Goal: Task Accomplishment & Management: Manage account settings

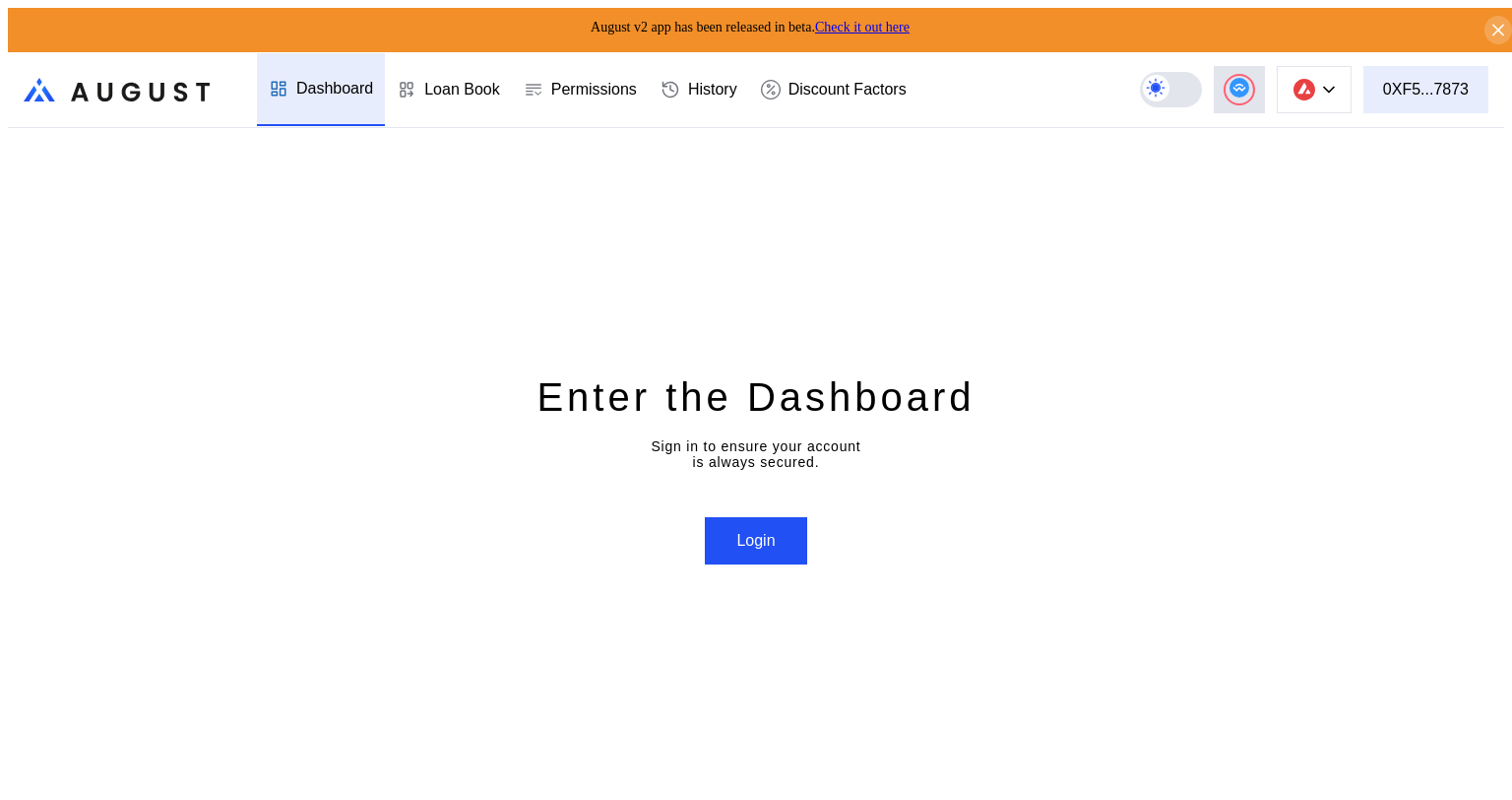
click at [1435, 86] on div "0XF5...7873" at bounding box center [1426, 90] width 86 height 18
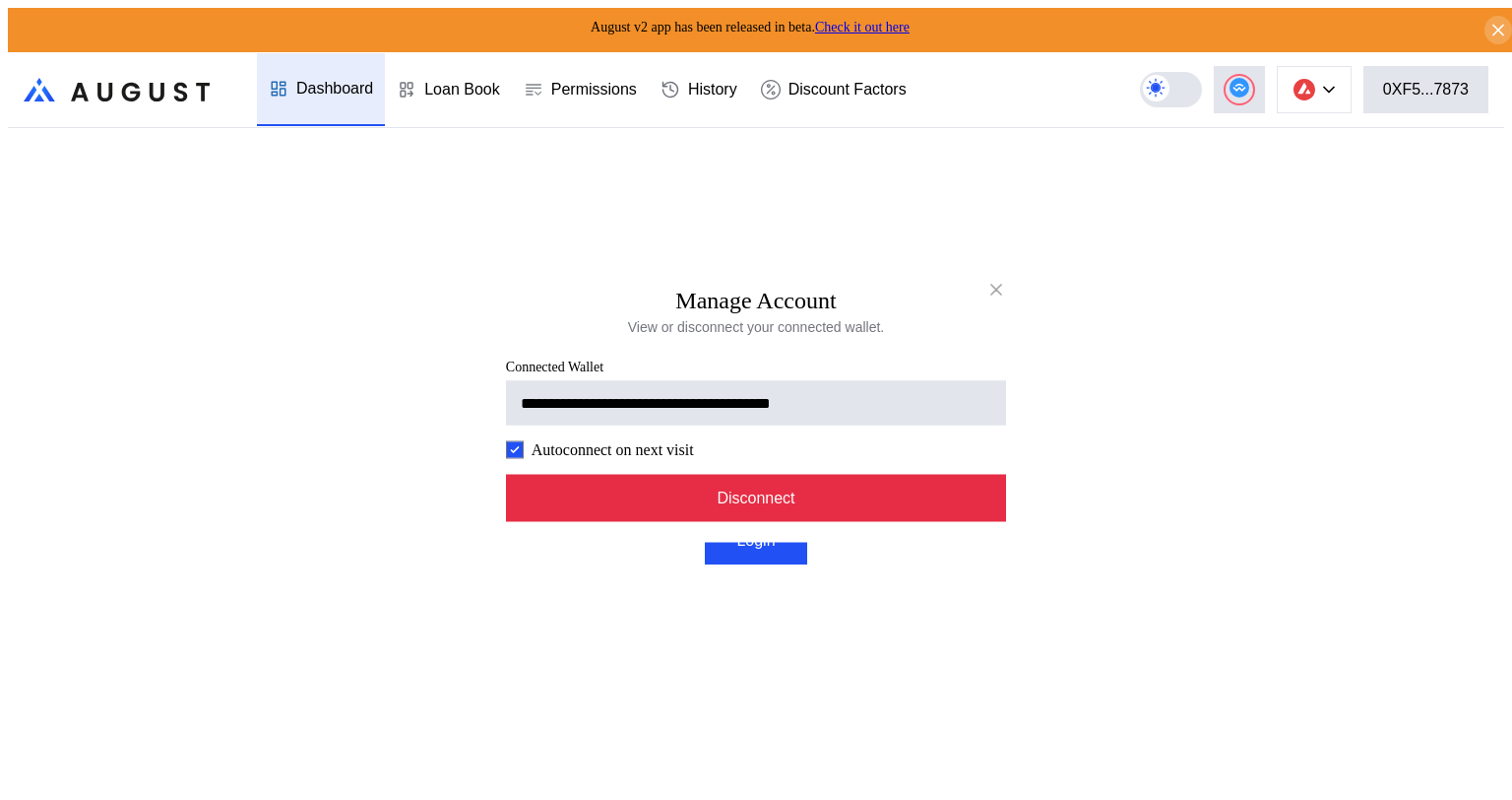
click at [842, 503] on button "Disconnect" at bounding box center [756, 499] width 500 height 48
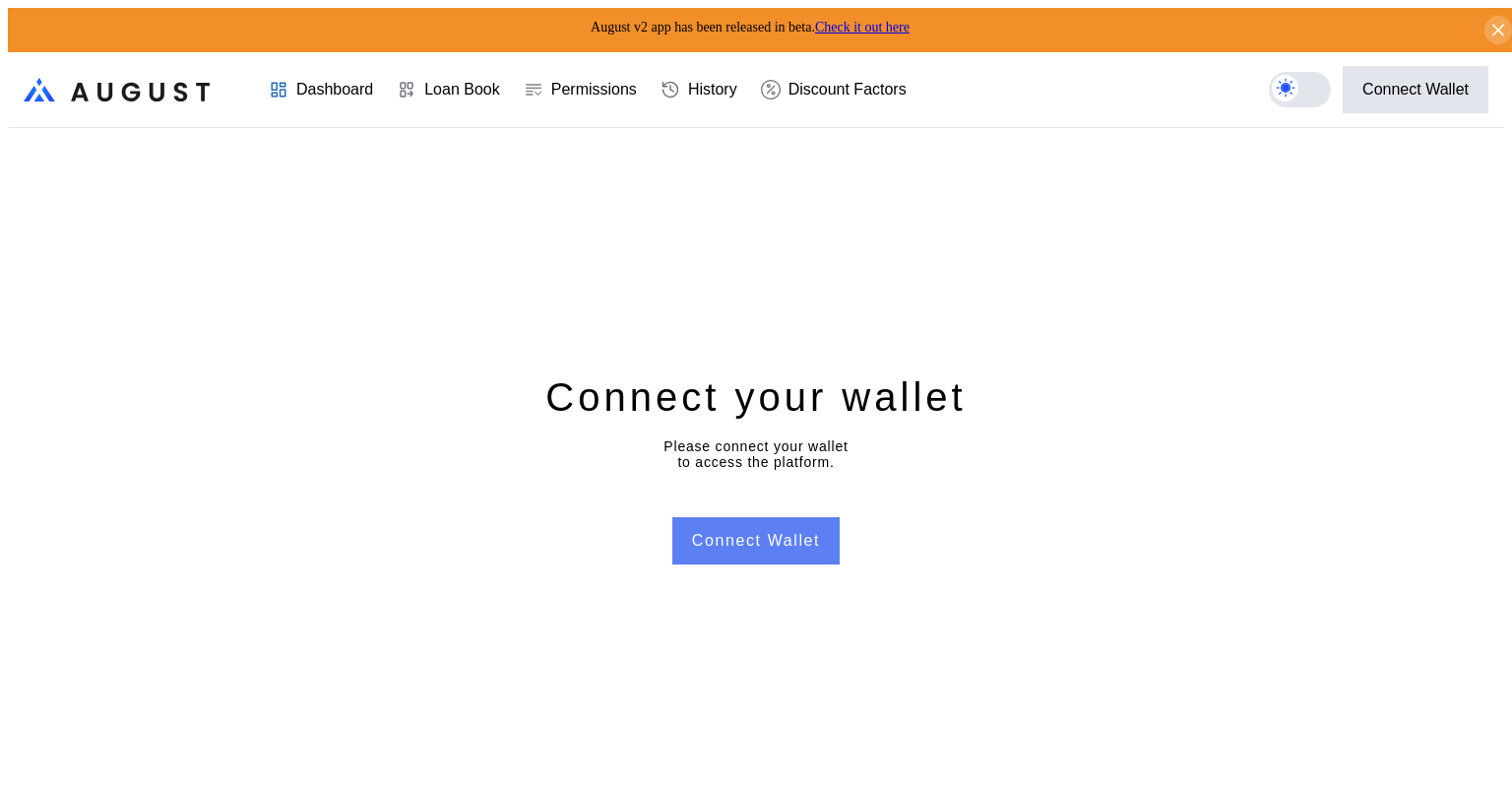
click at [731, 530] on button "Connect Wallet" at bounding box center [756, 541] width 167 height 48
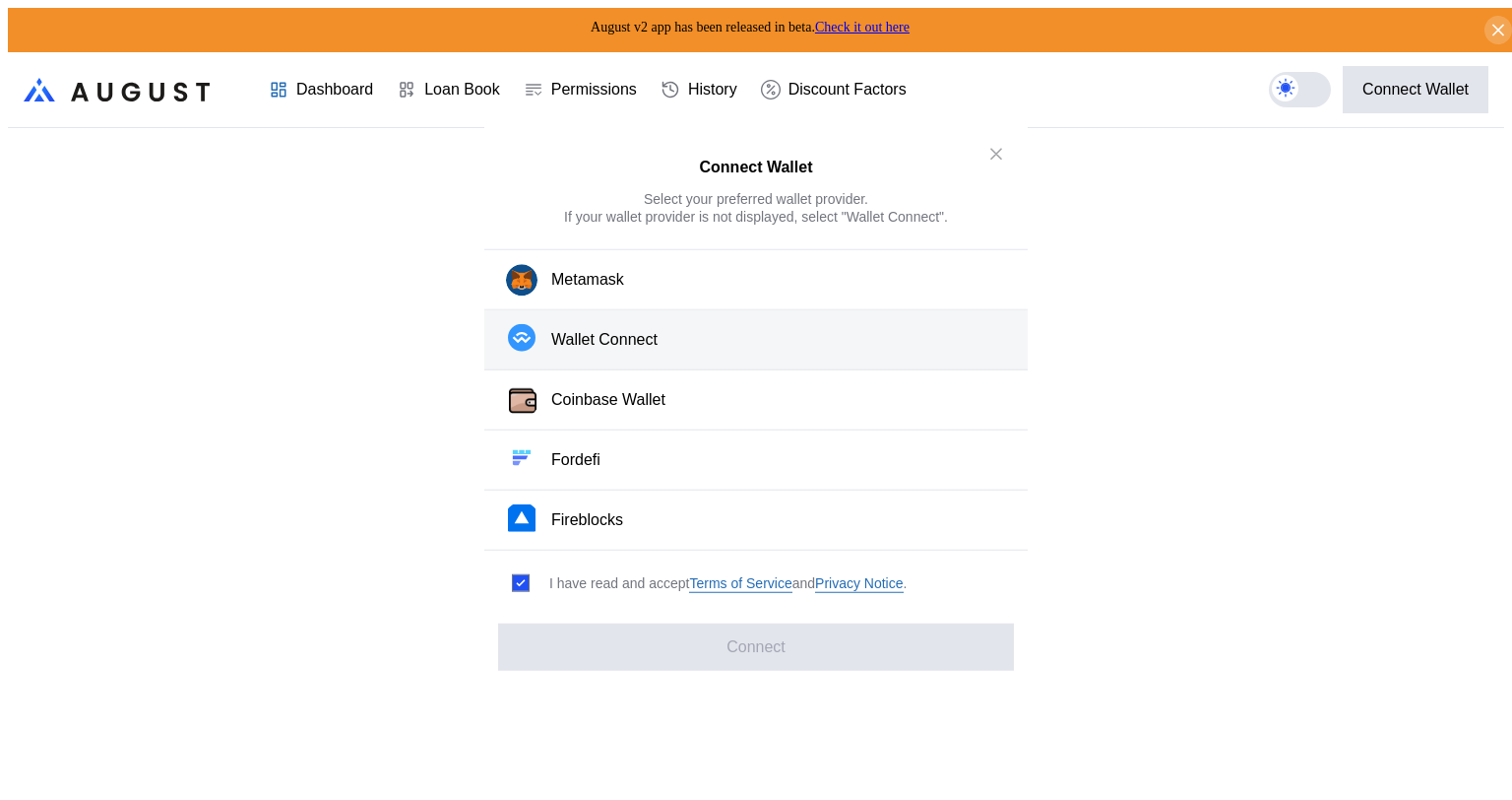
click at [635, 338] on div "Wallet Connect" at bounding box center [604, 339] width 106 height 21
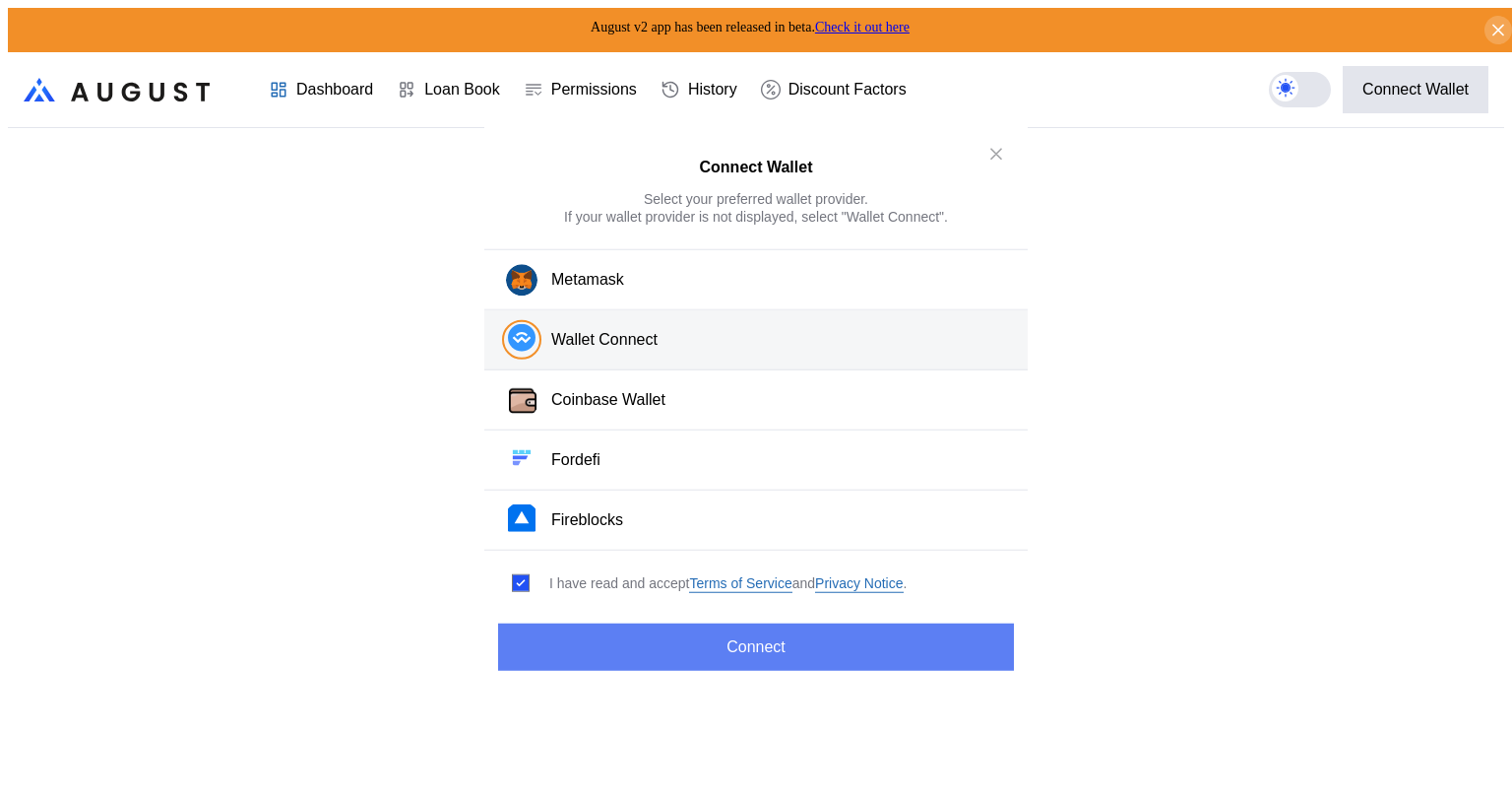
click at [790, 624] on button "Connect" at bounding box center [756, 646] width 516 height 48
